Goal: Transaction & Acquisition: Purchase product/service

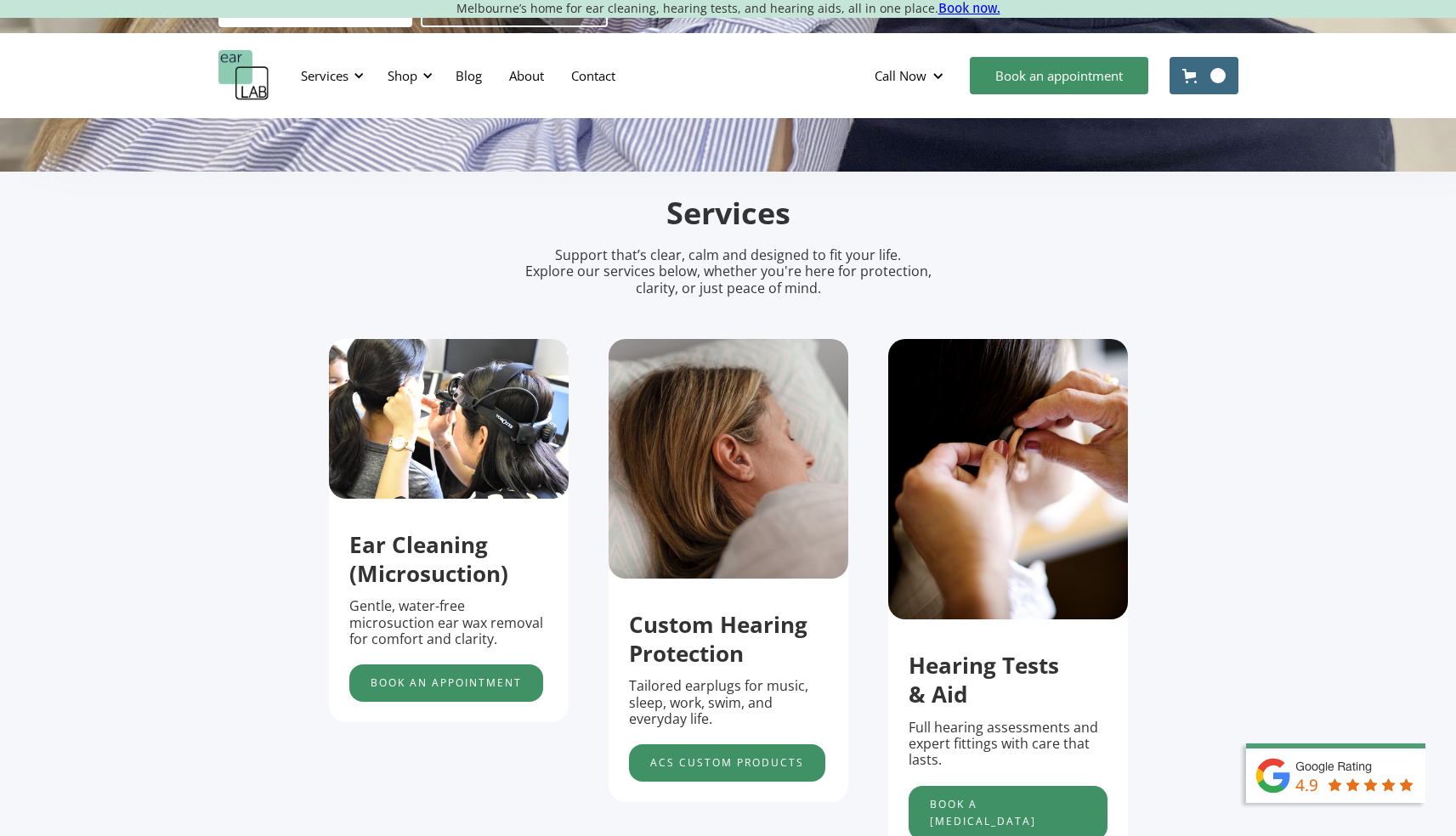
scroll to position [543, 0]
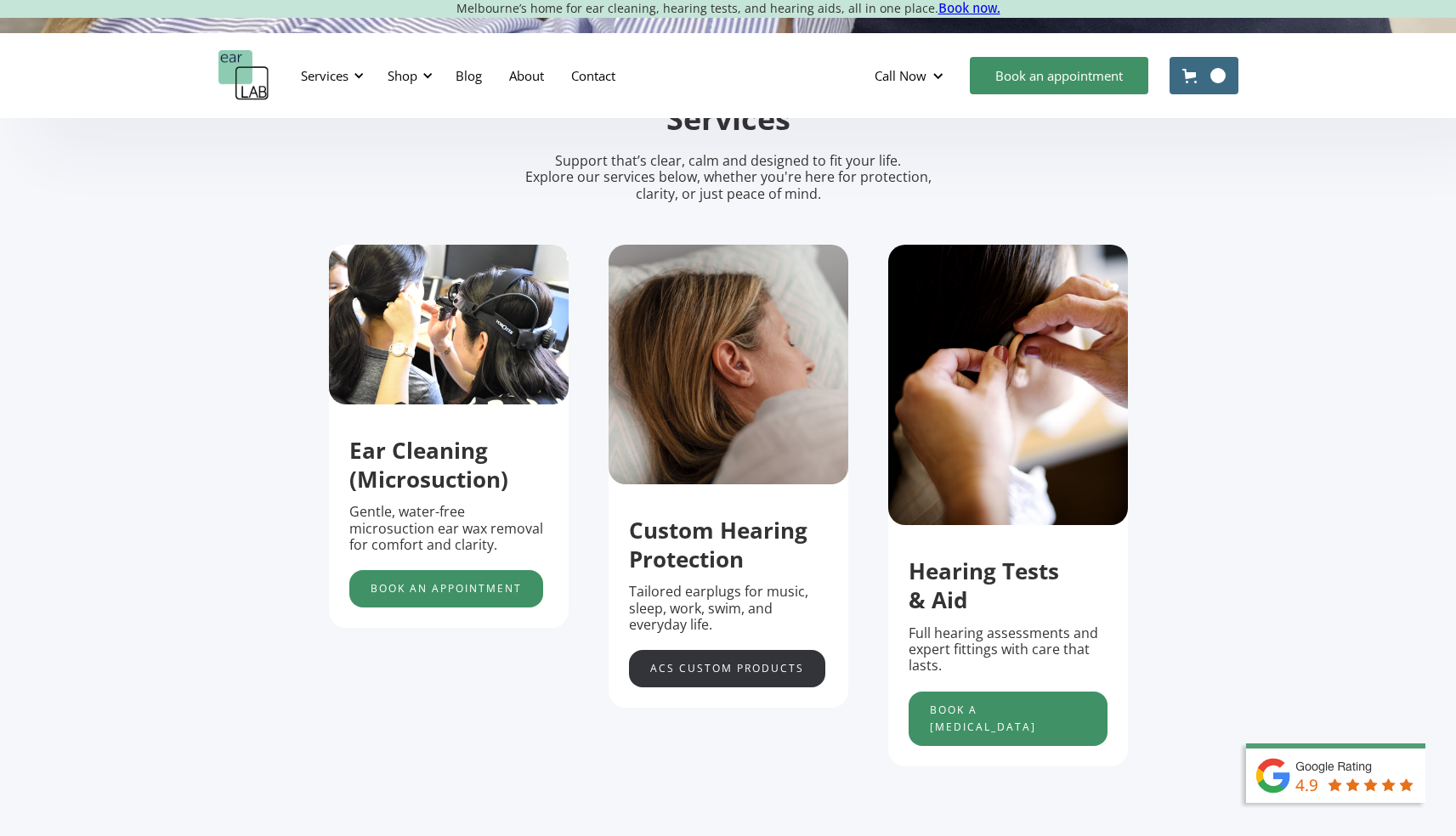
click at [742, 662] on link "acs custom products" at bounding box center [727, 669] width 196 height 38
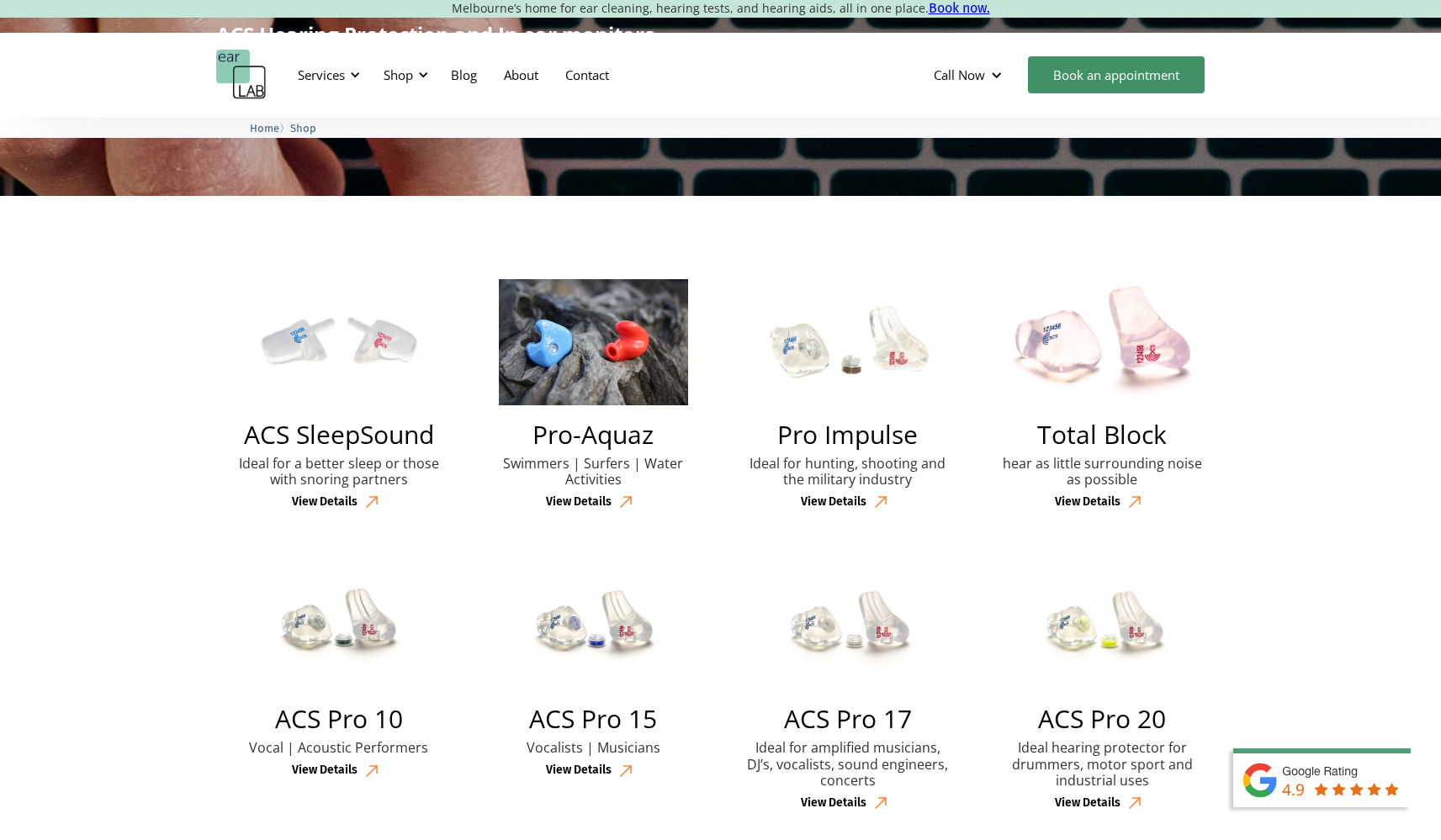
scroll to position [404, 0]
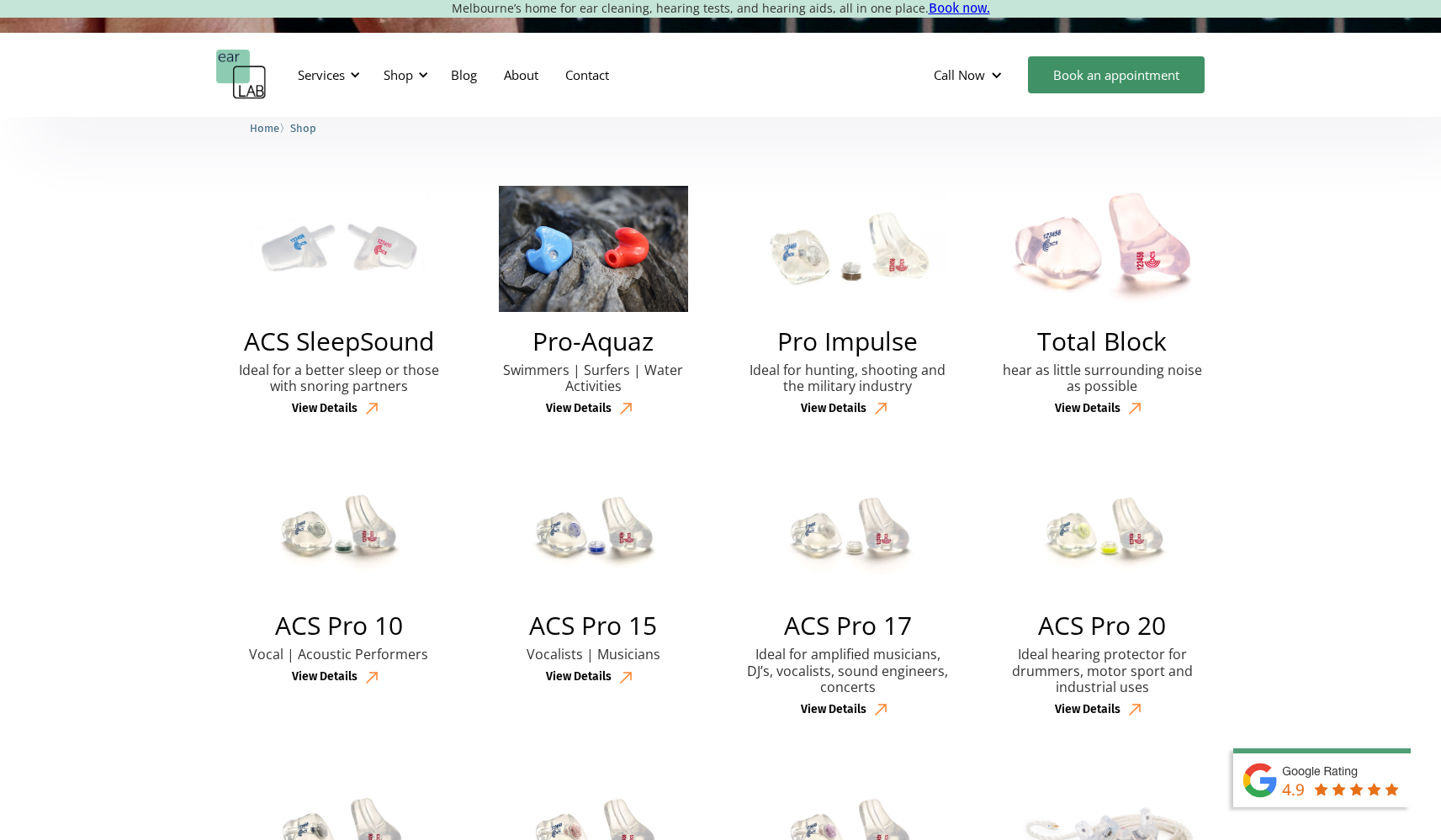
click at [335, 389] on p "Ideal for a better sleep or those with snoring partners" at bounding box center [340, 378] width 213 height 32
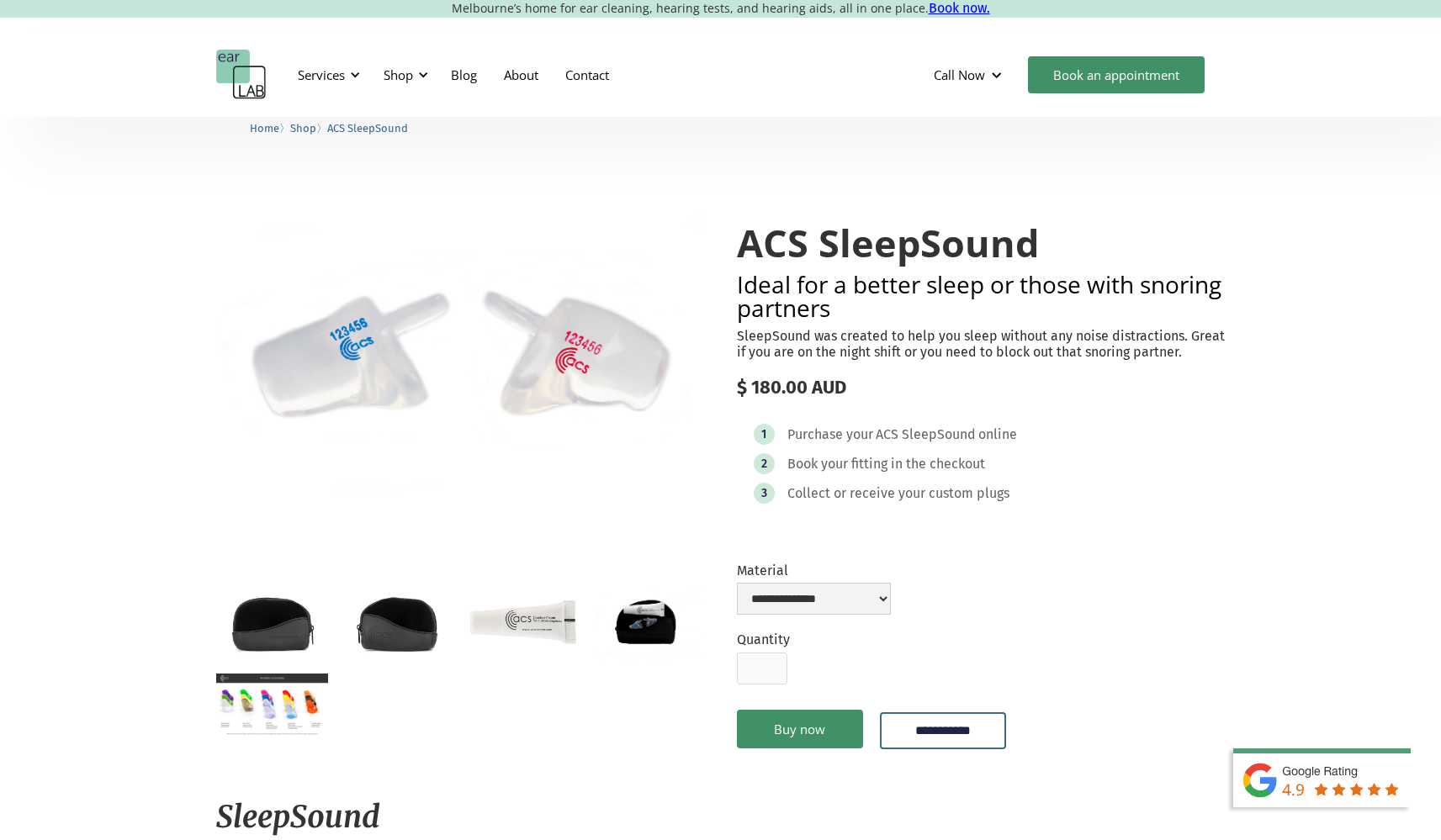
click at [561, 621] on img "open lightbox" at bounding box center [523, 622] width 111 height 74
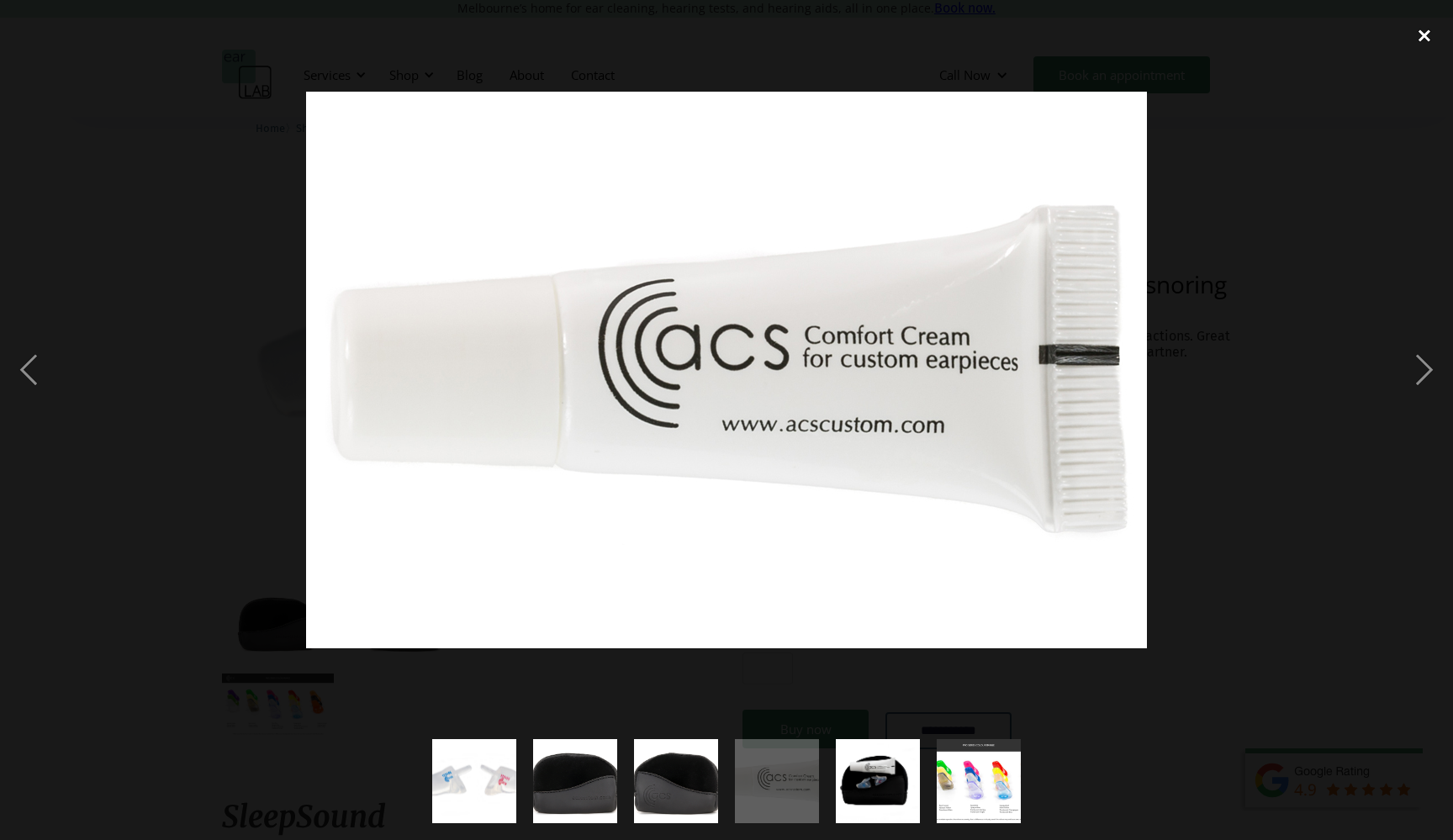
click at [1407, 41] on div "close lightbox" at bounding box center [1424, 35] width 57 height 37
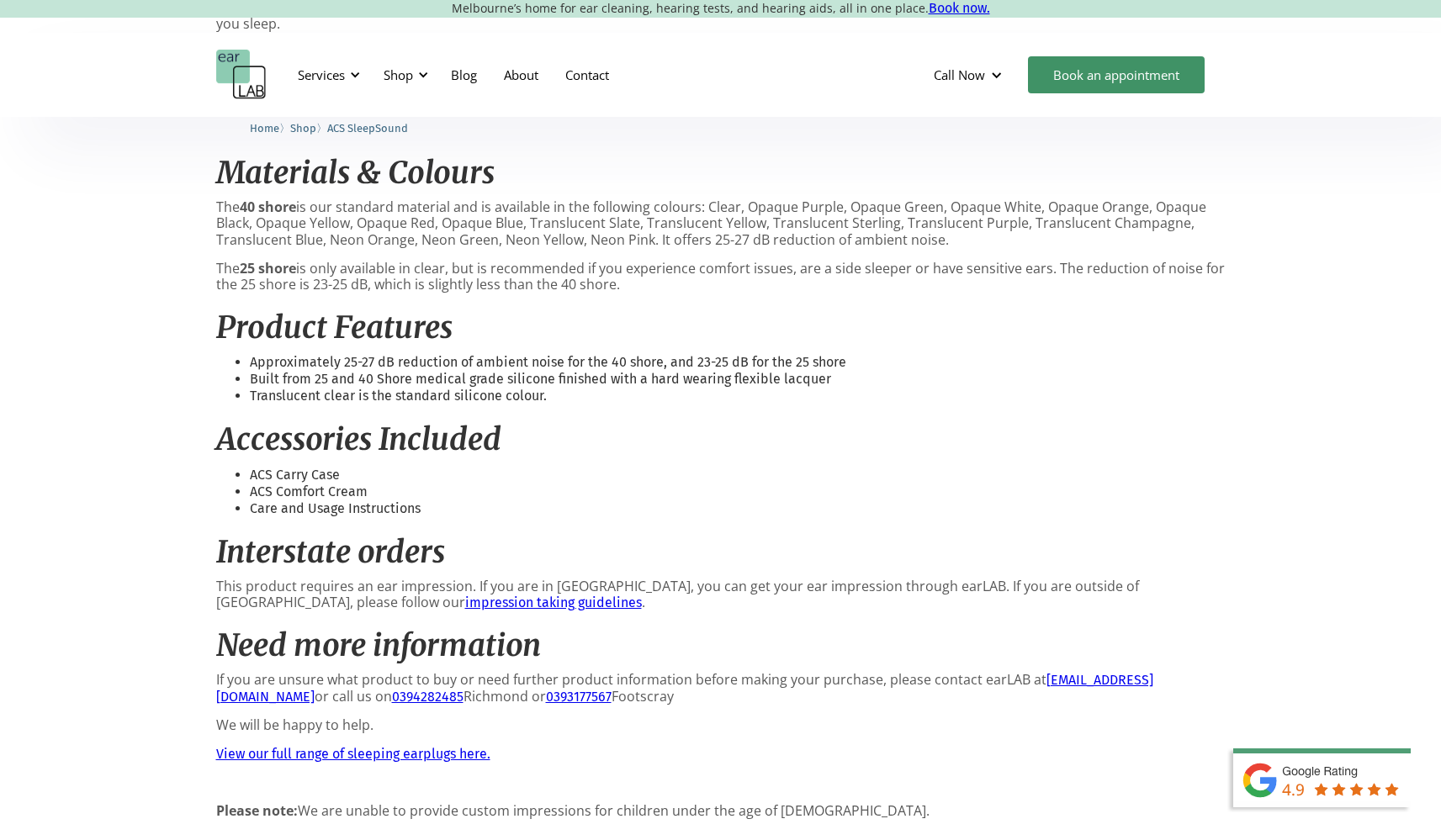
scroll to position [1189, 0]
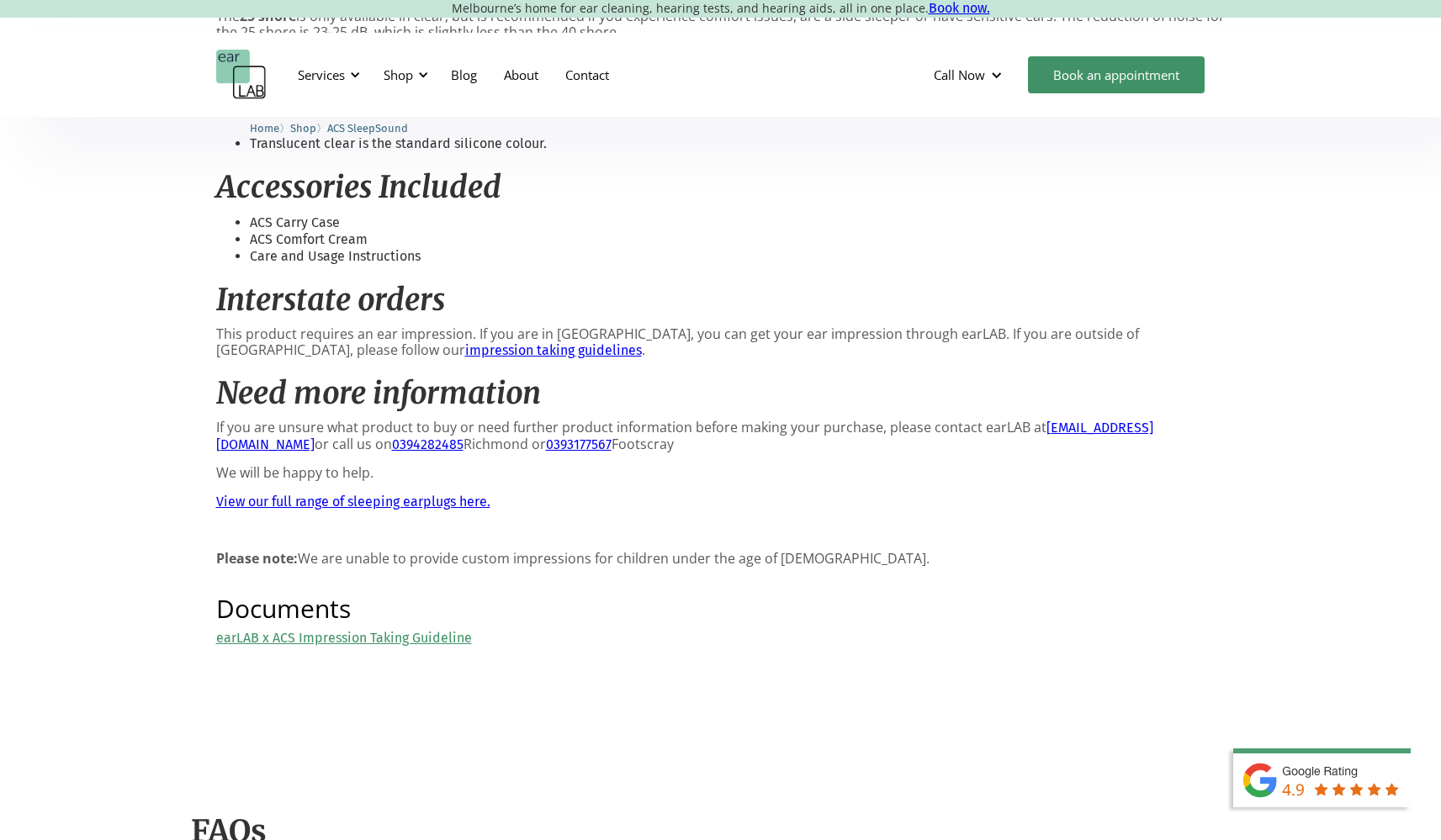
click at [459, 494] on link "View our full range of sleeping earplugs here." at bounding box center [353, 501] width 275 height 16
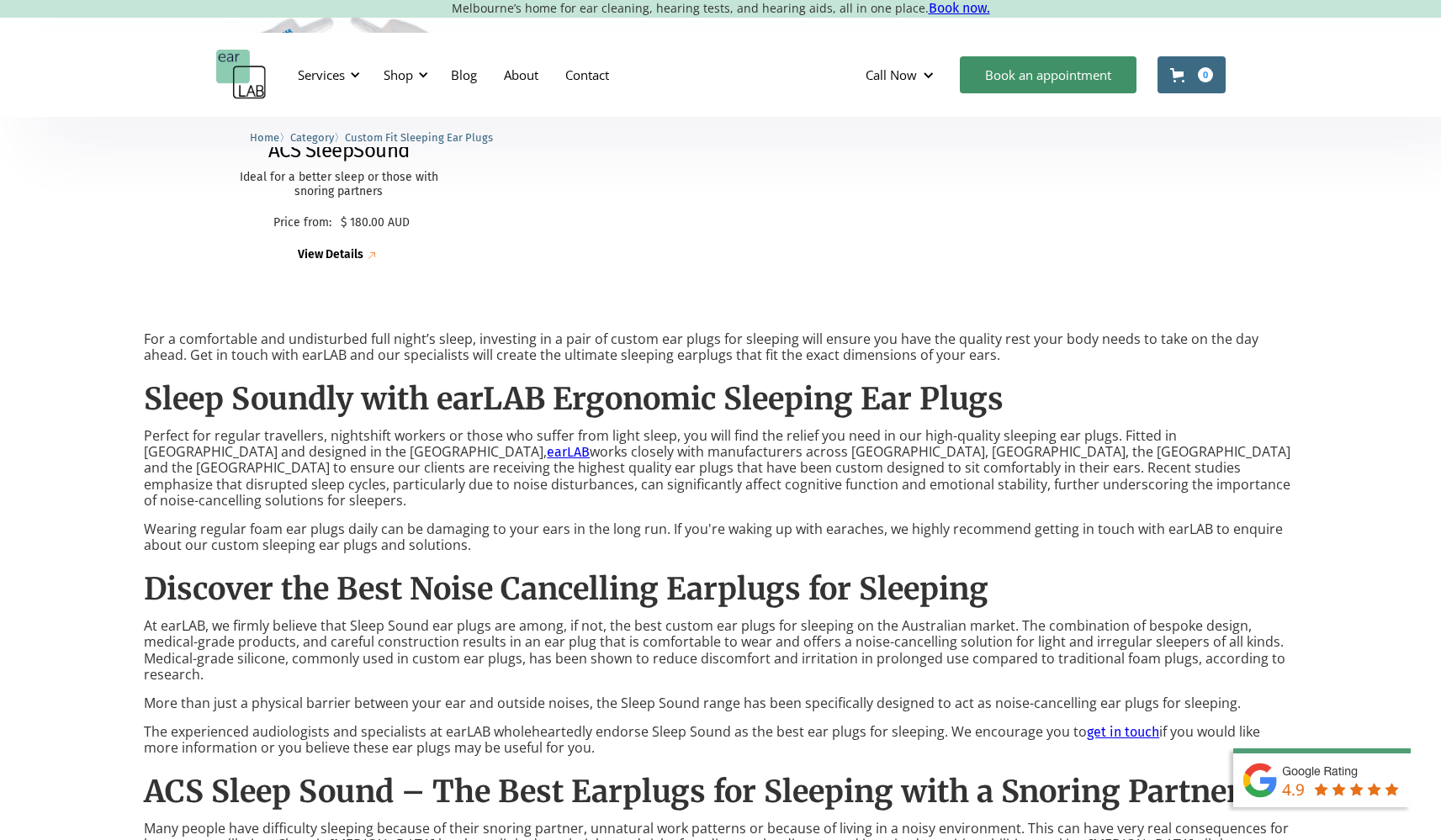
scroll to position [510, 0]
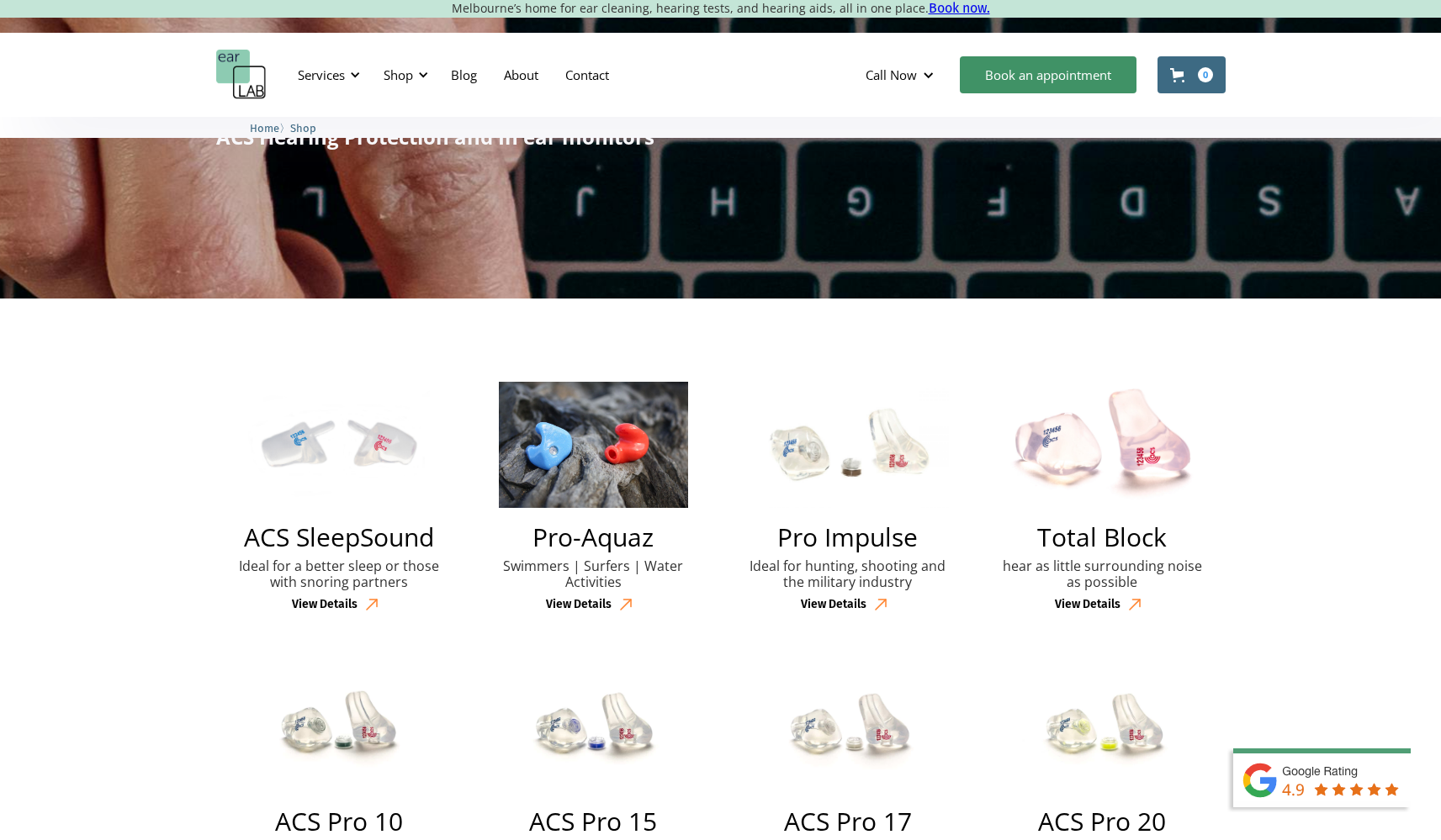
scroll to position [302, 0]
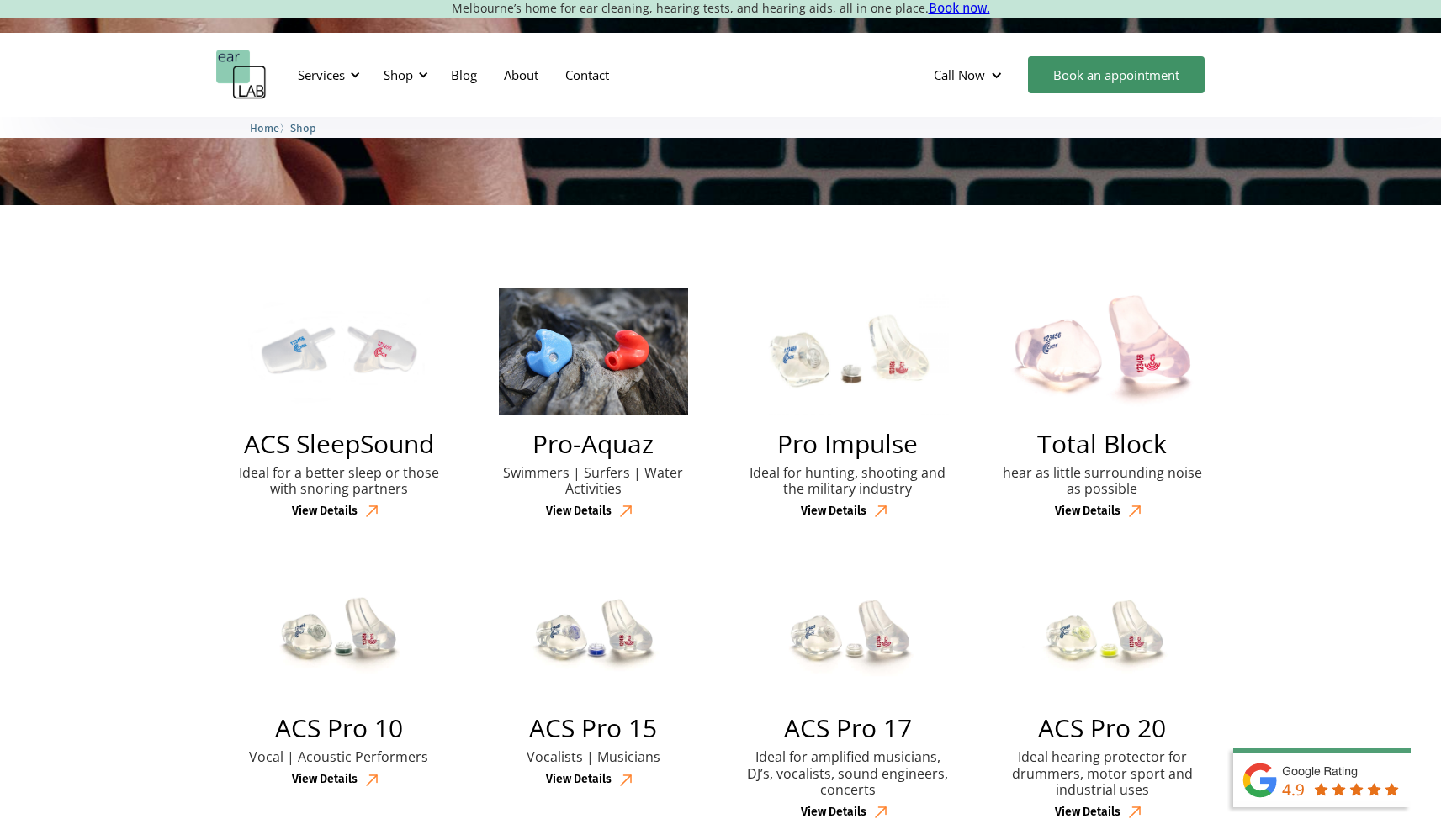
click at [1117, 396] on img at bounding box center [1102, 351] width 191 height 126
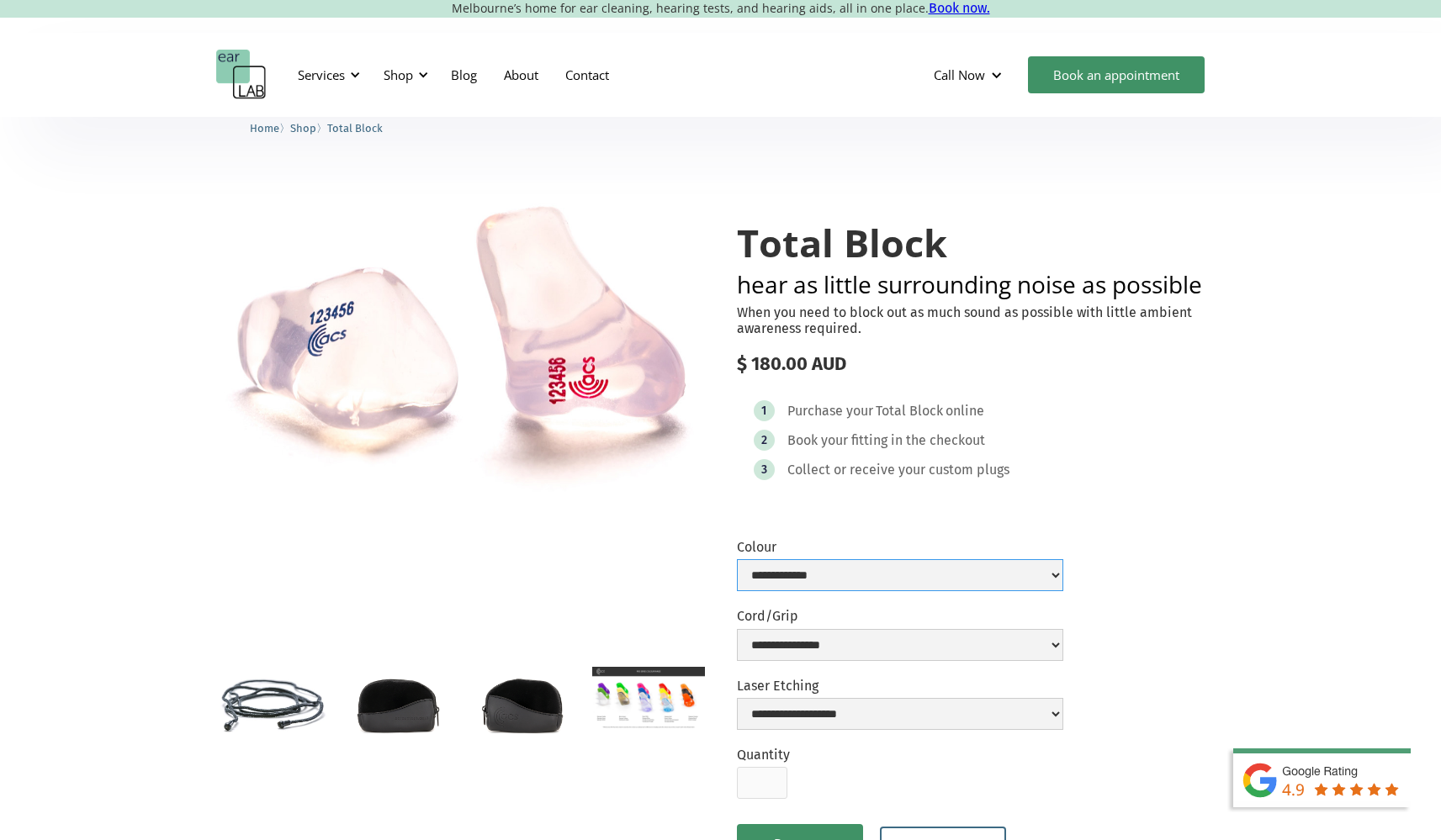
scroll to position [230, 0]
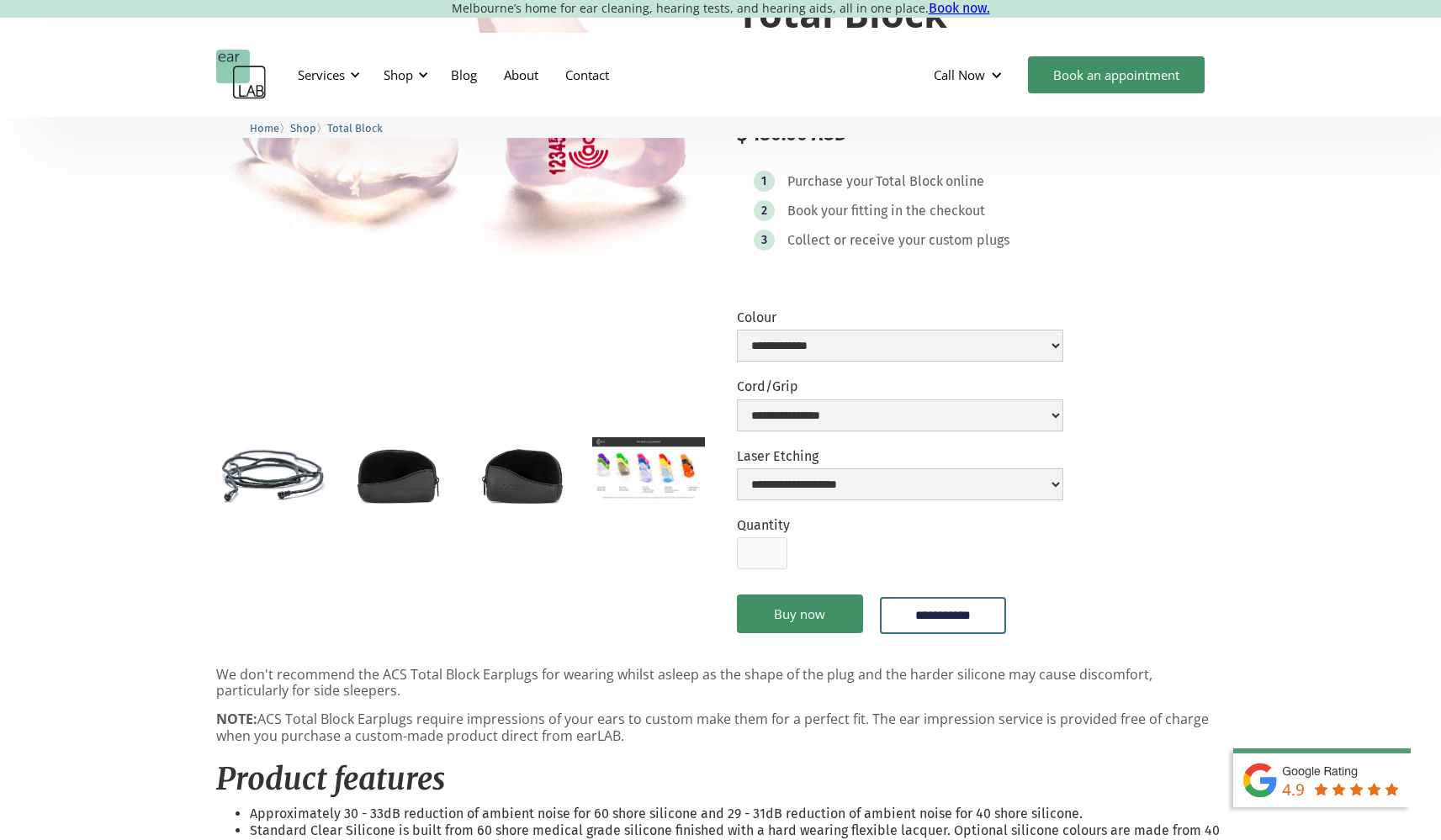
click at [684, 469] on img "open lightbox" at bounding box center [648, 469] width 111 height 63
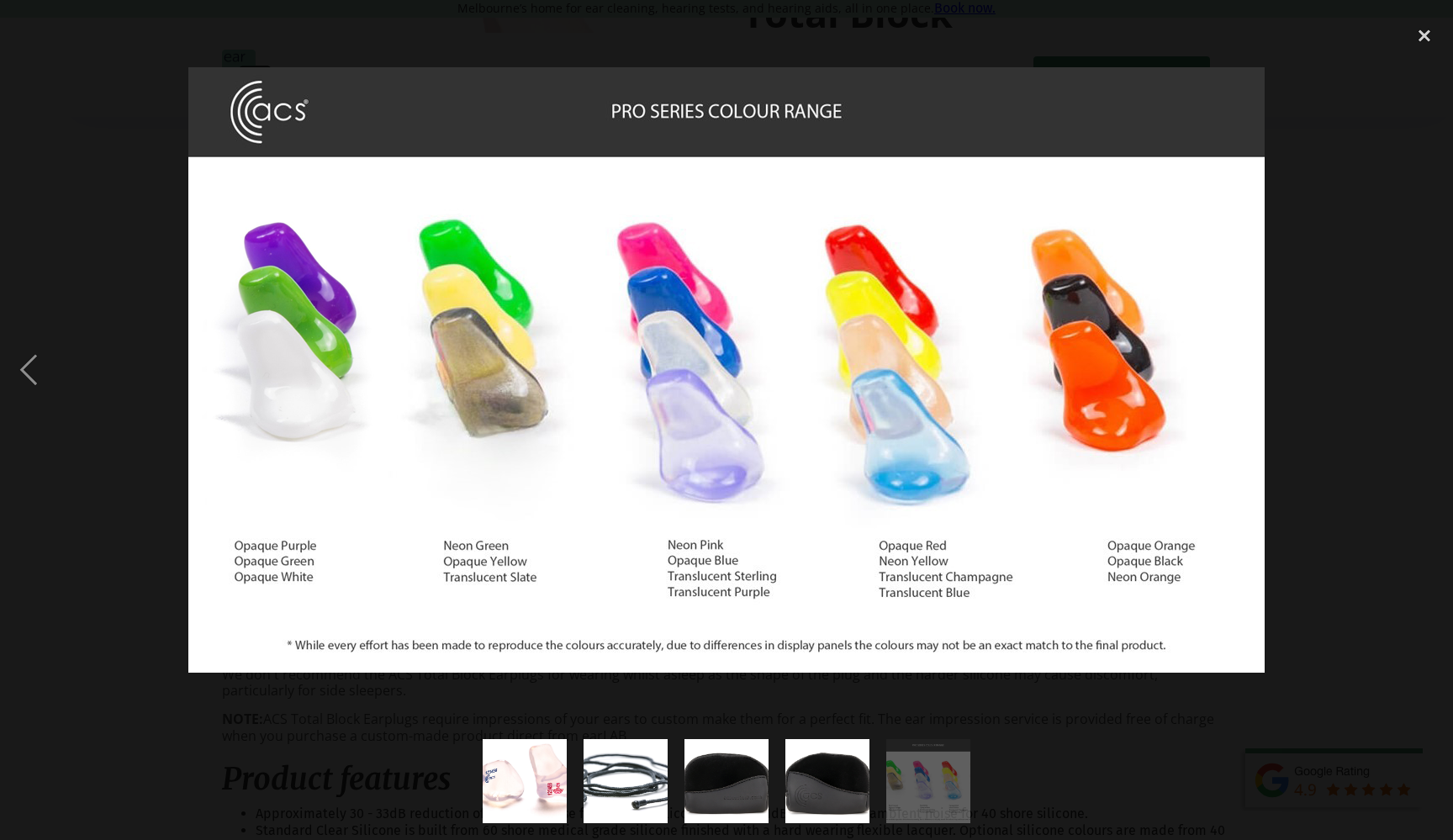
click at [1306, 499] on div at bounding box center [726, 370] width 1453 height 706
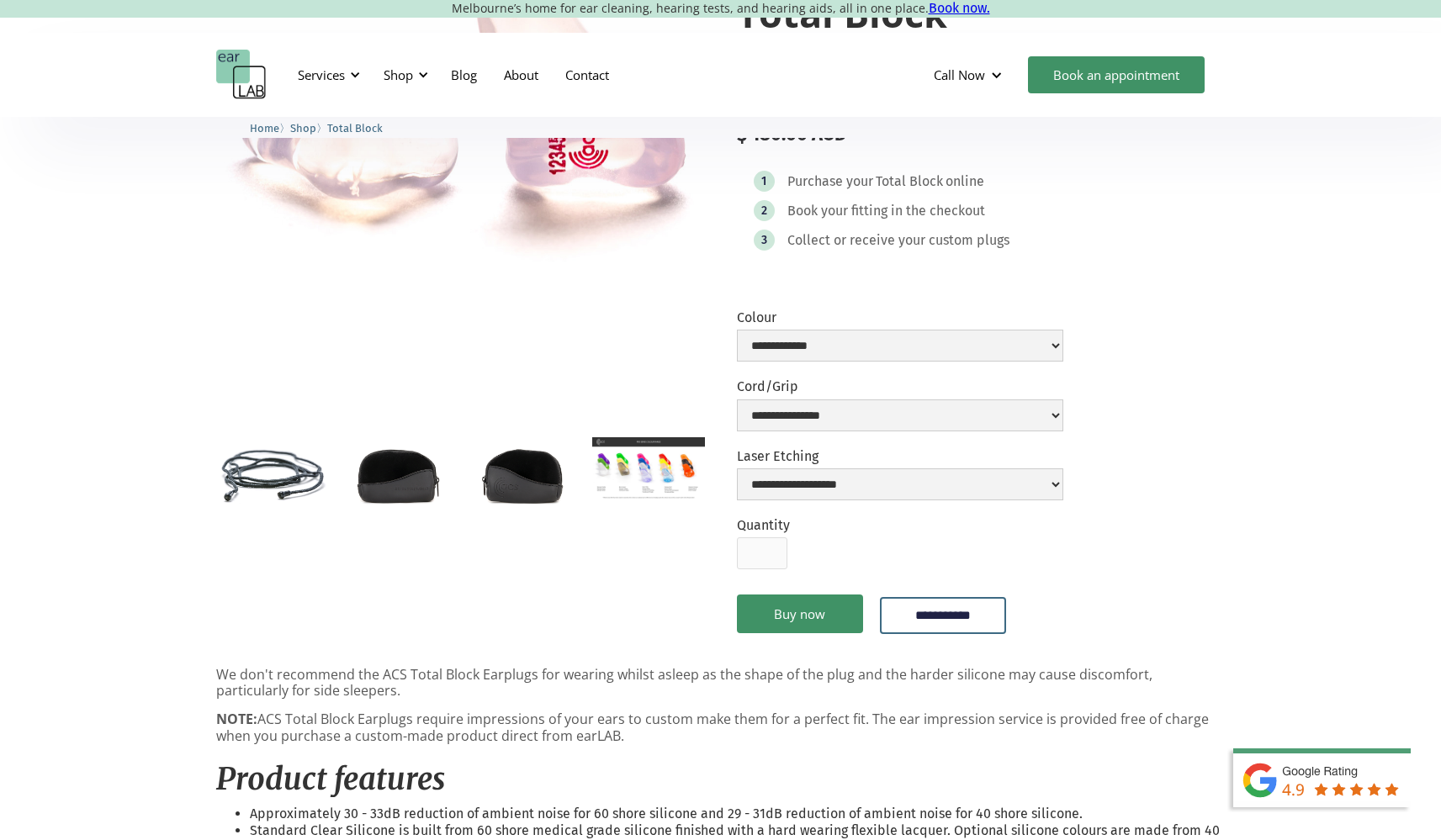
scroll to position [534, 0]
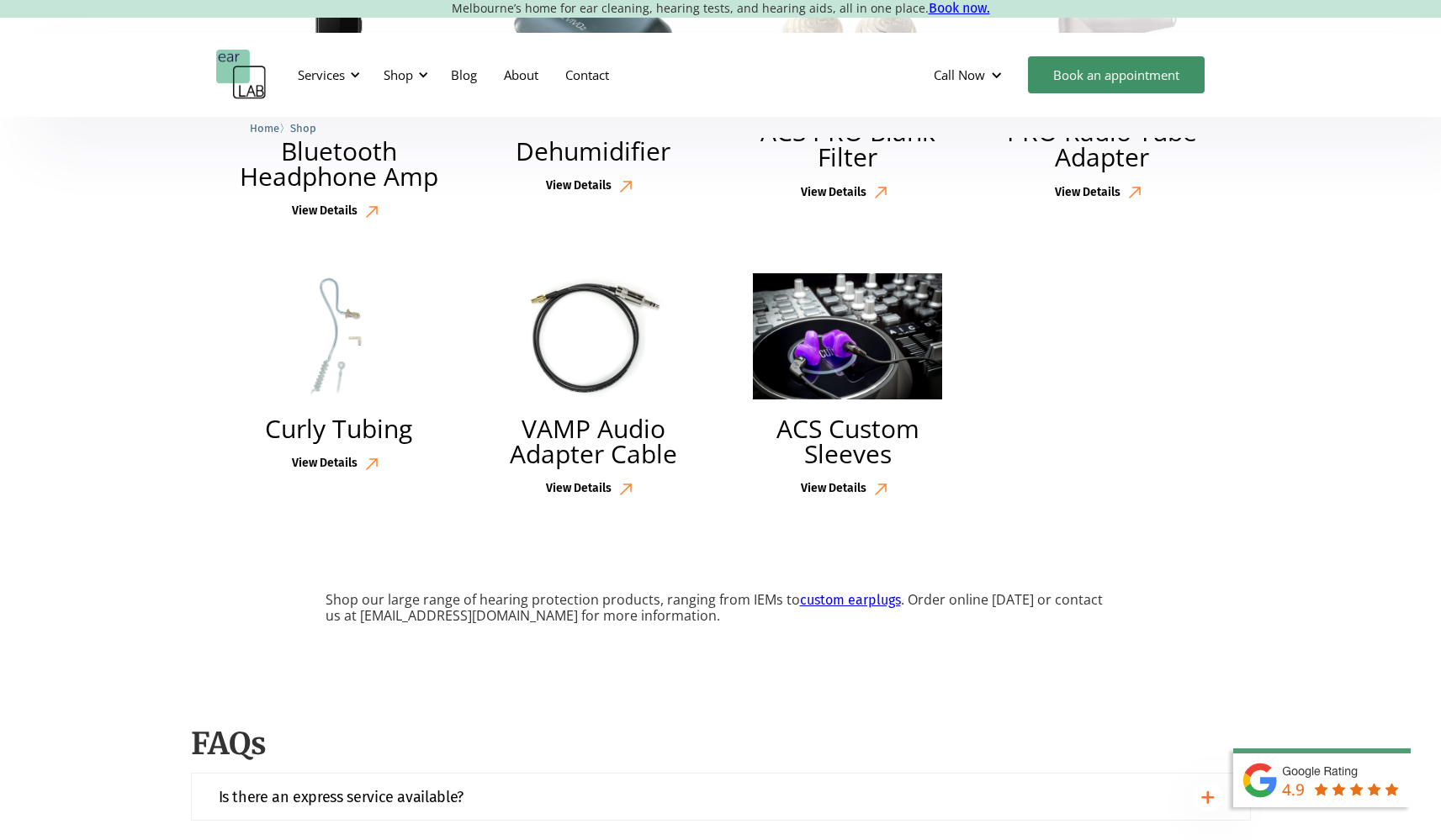
scroll to position [4098, 0]
